Goal: Check status: Check status

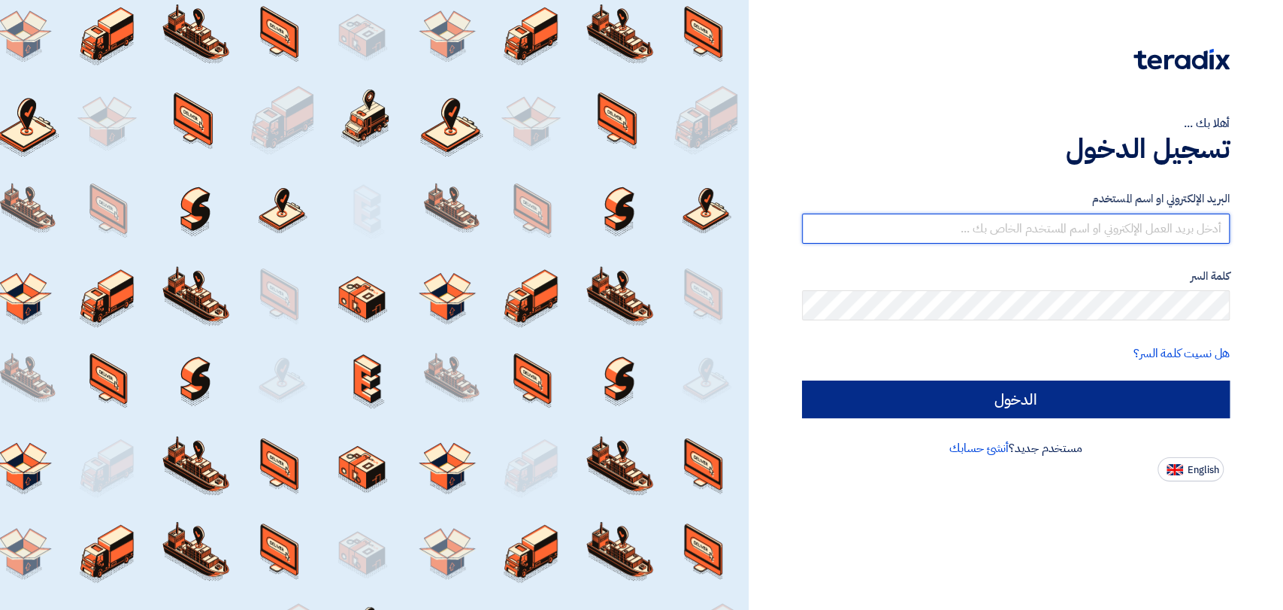
type input "mirghani@nabatat.com.sa"
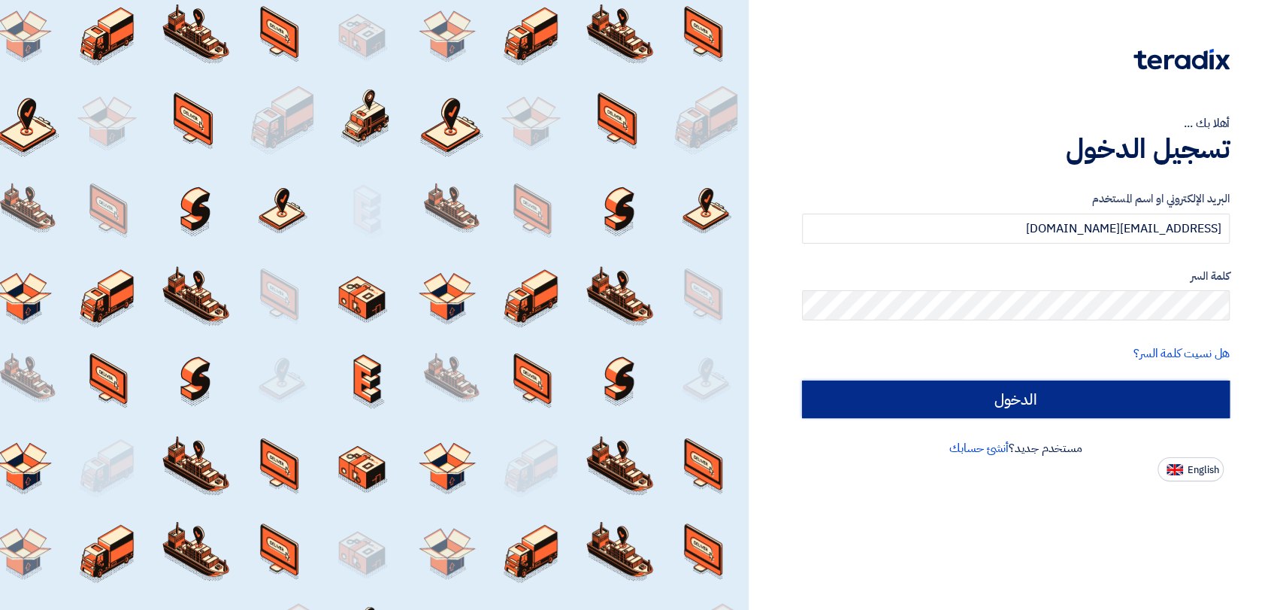
click at [1012, 407] on input "الدخول" at bounding box center [1016, 399] width 428 height 38
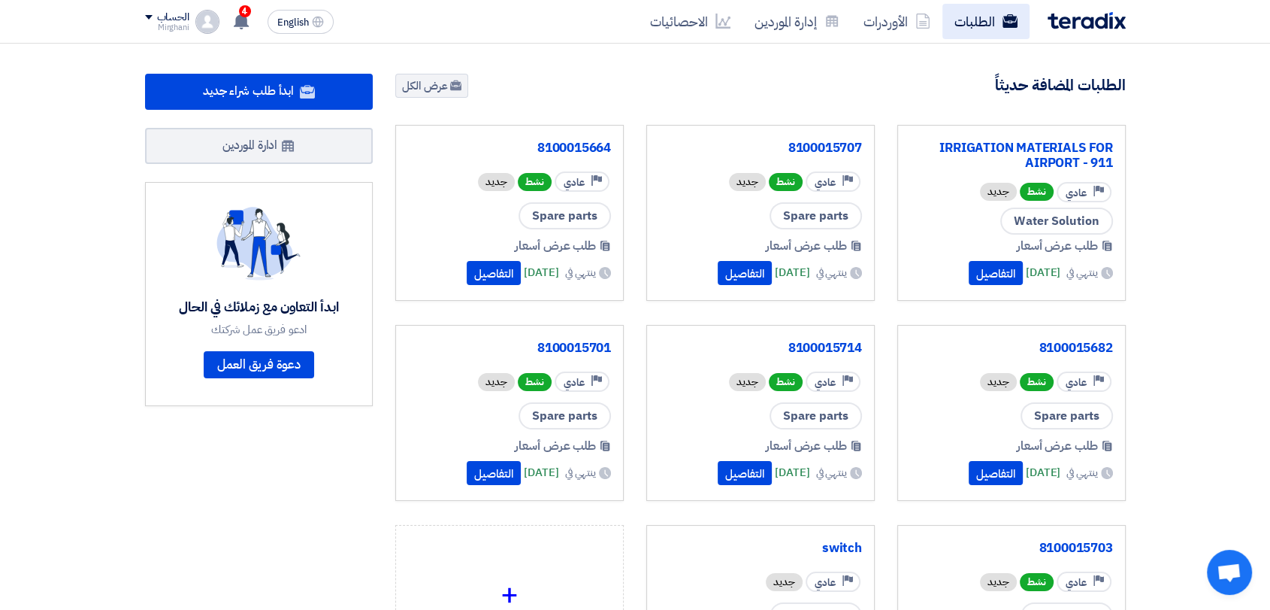
click at [980, 14] on link "الطلبات" at bounding box center [986, 21] width 87 height 35
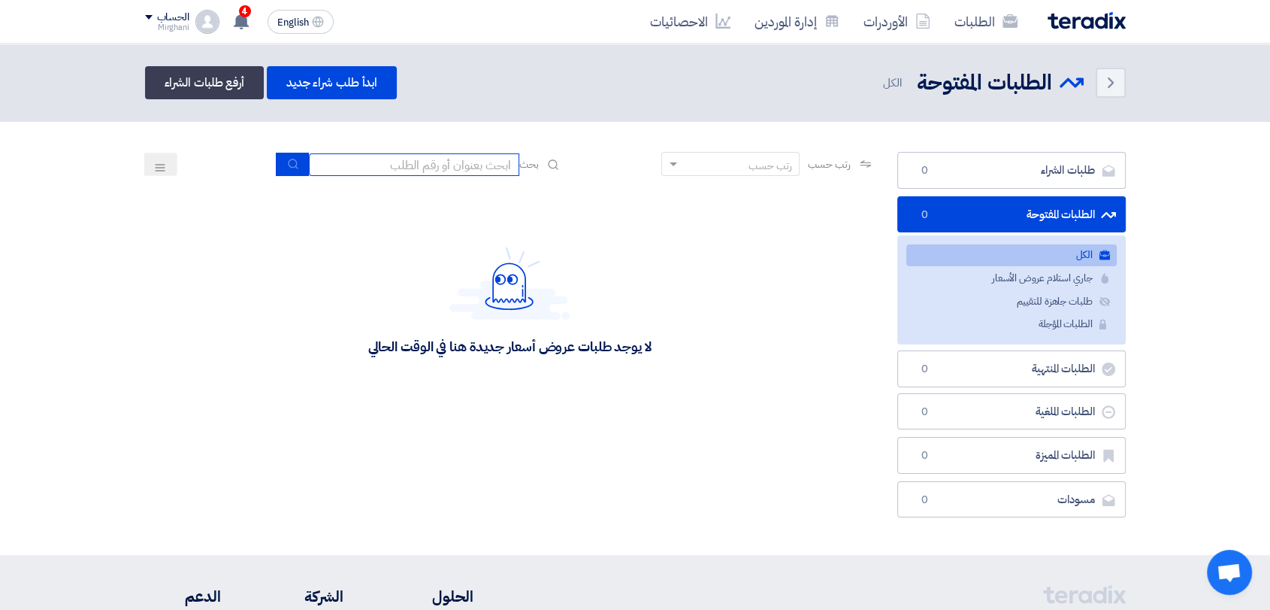
click at [462, 163] on input at bounding box center [414, 164] width 210 height 23
type input "911"
click at [280, 163] on button "submit" at bounding box center [292, 164] width 33 height 23
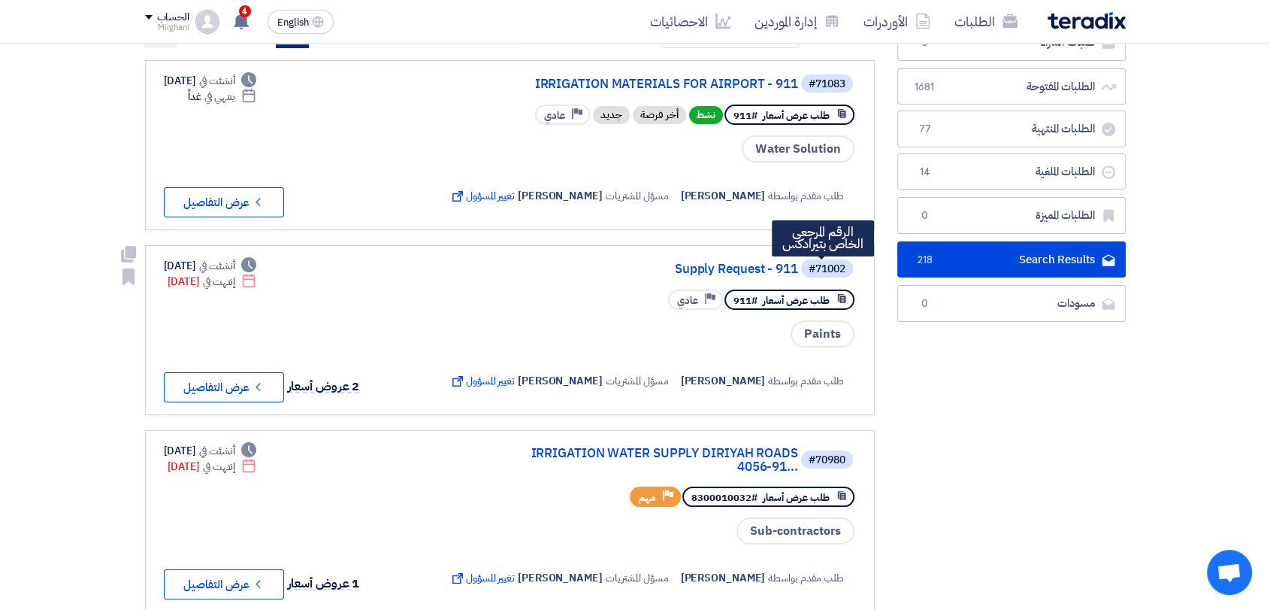
scroll to position [167, 0]
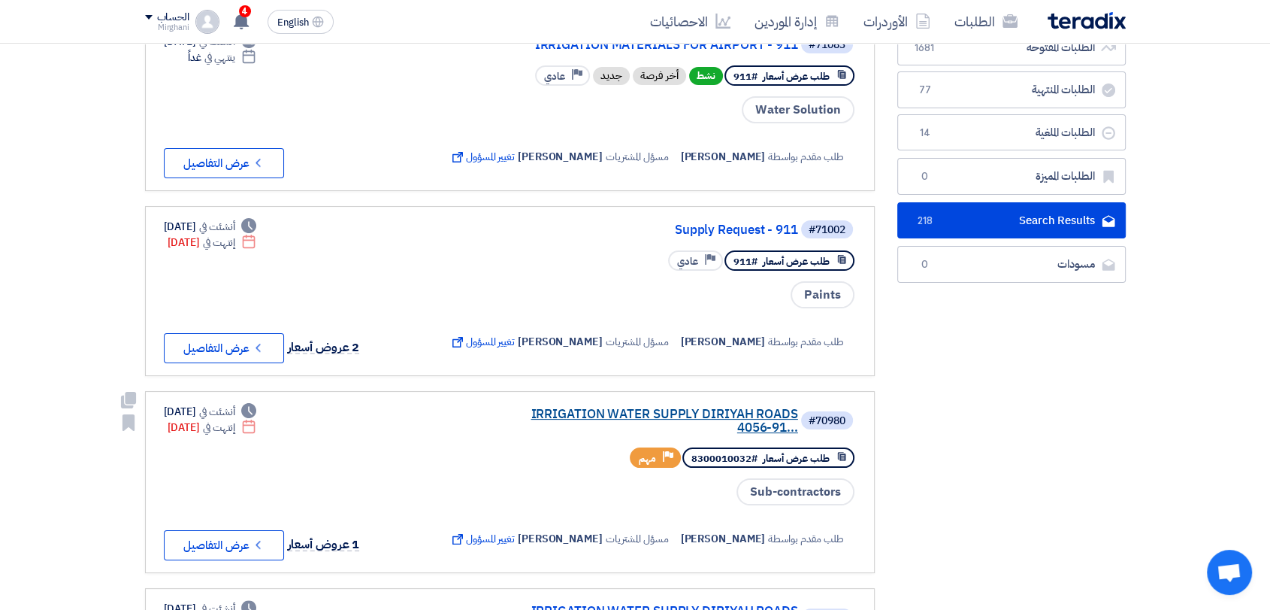
click at [724, 409] on link "IRRIGATION WATER SUPPLY DIRIYAH ROADS 4056-91..." at bounding box center [648, 420] width 301 height 27
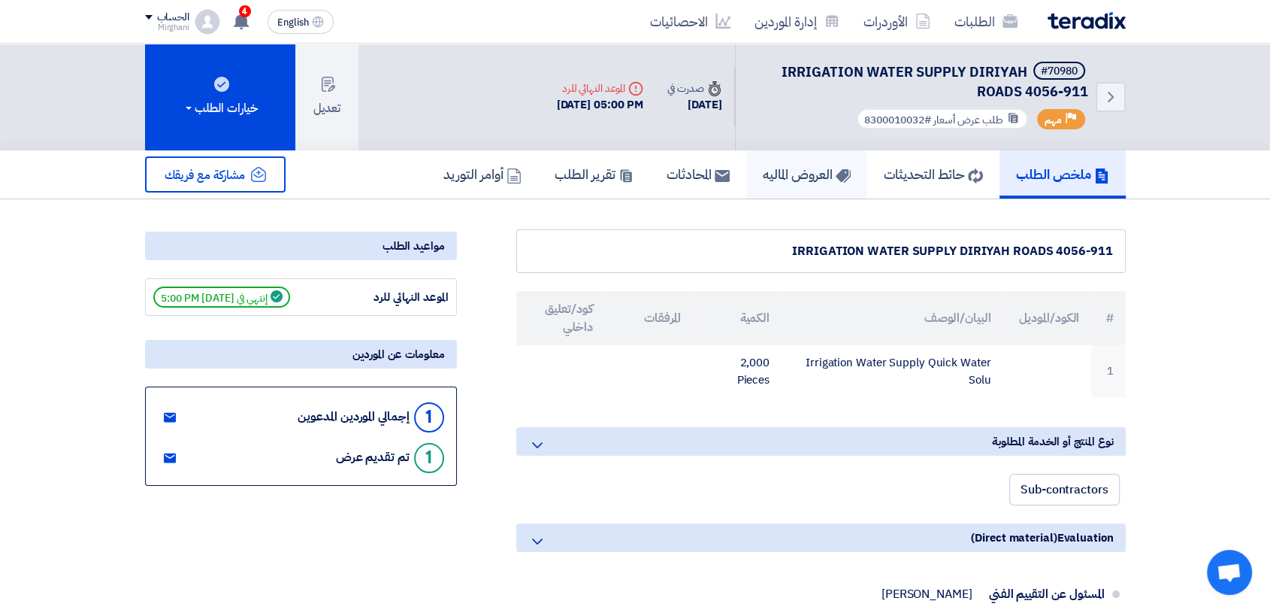
click at [834, 185] on link "العروض الماليه" at bounding box center [806, 174] width 121 height 48
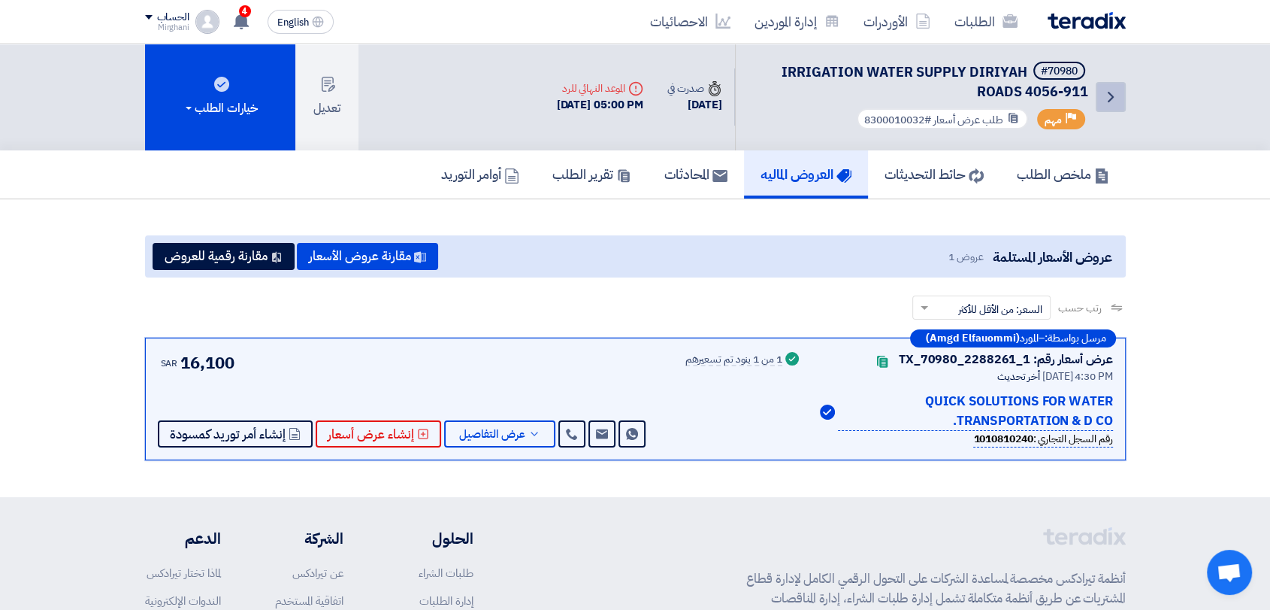
click at [1108, 104] on icon "Back" at bounding box center [1111, 97] width 18 height 18
